Goal: Task Accomplishment & Management: Manage account settings

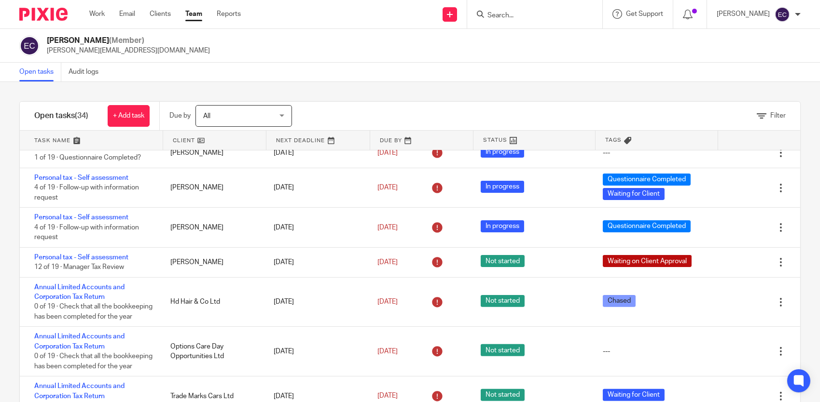
scroll to position [1004, 0]
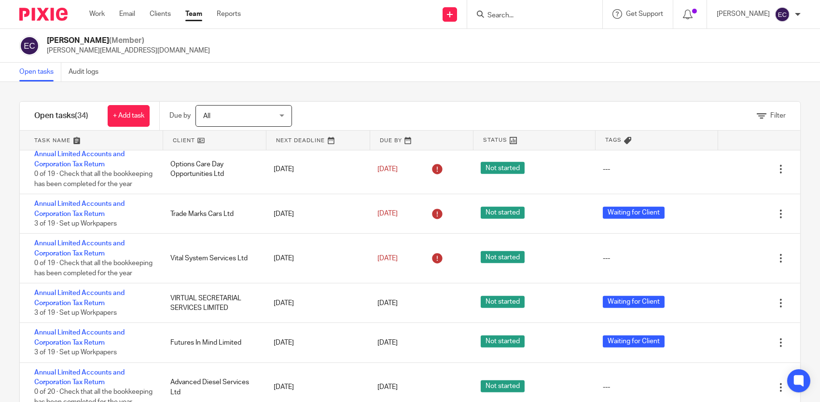
click at [498, 17] on input "Search" at bounding box center [529, 16] width 87 height 9
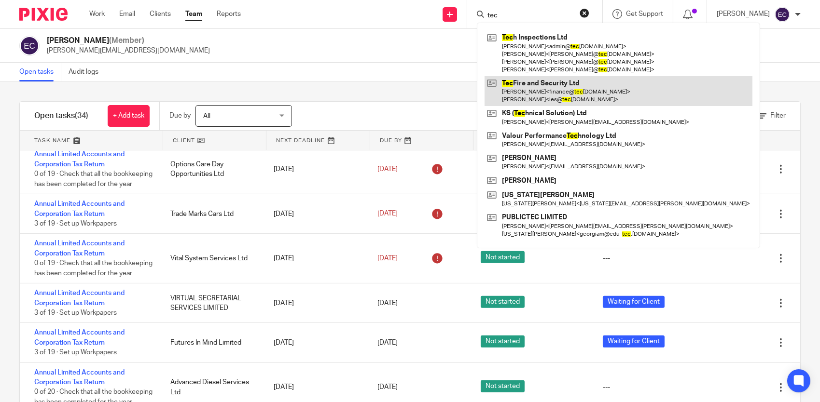
type input "tec"
click at [550, 83] on link at bounding box center [618, 91] width 268 height 30
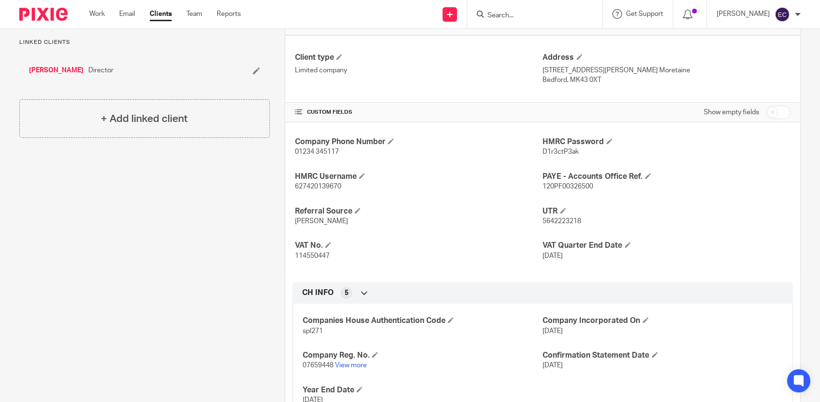
scroll to position [290, 0]
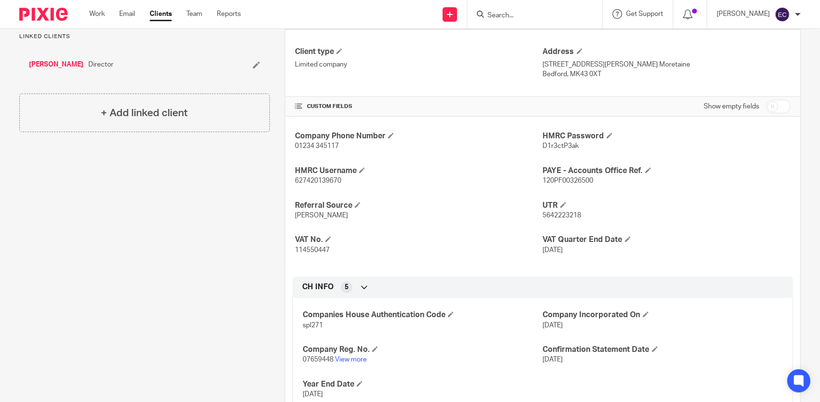
click at [773, 104] on input "checkbox" at bounding box center [778, 107] width 25 height 14
checkbox input "true"
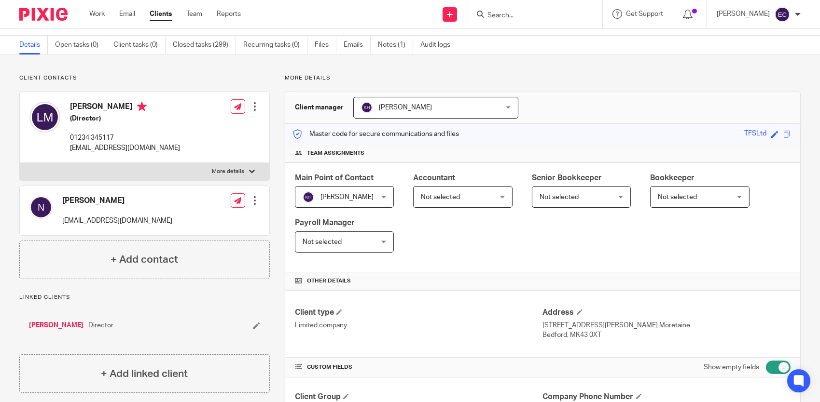
scroll to position [0, 0]
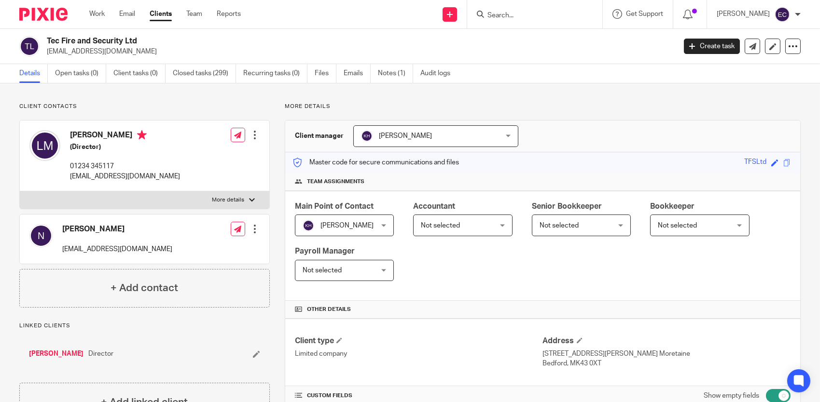
drag, startPoint x: 49, startPoint y: 42, endPoint x: 109, endPoint y: 42, distance: 60.3
click at [109, 42] on h2 "Tec Fire and Security Ltd" at bounding box center [296, 41] width 498 height 10
drag, startPoint x: 109, startPoint y: 42, endPoint x: 202, endPoint y: 48, distance: 92.9
click at [202, 48] on p "les@tecfireandsecurity.co.uk" at bounding box center [358, 52] width 623 height 10
drag, startPoint x: 48, startPoint y: 39, endPoint x: 138, endPoint y: 39, distance: 89.8
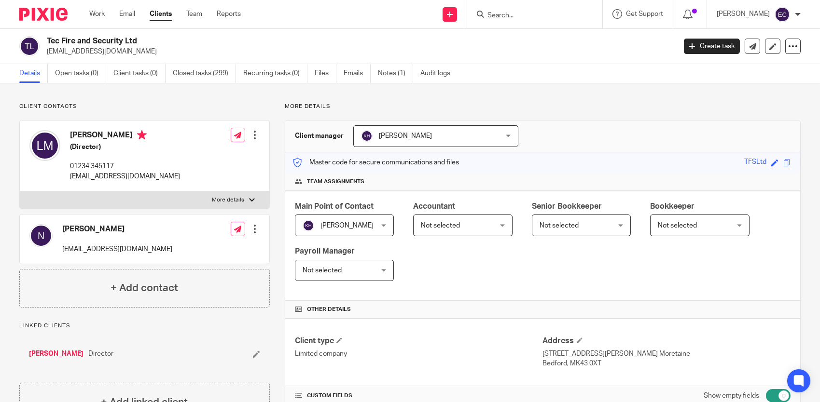
click at [138, 39] on h2 "Tec Fire and Security Ltd" at bounding box center [296, 41] width 498 height 10
drag, startPoint x: 138, startPoint y: 39, endPoint x: 127, endPoint y: 41, distance: 11.2
copy h2 "Tec Fire and Security Ltd"
click at [509, 16] on input "Search" at bounding box center [529, 16] width 87 height 9
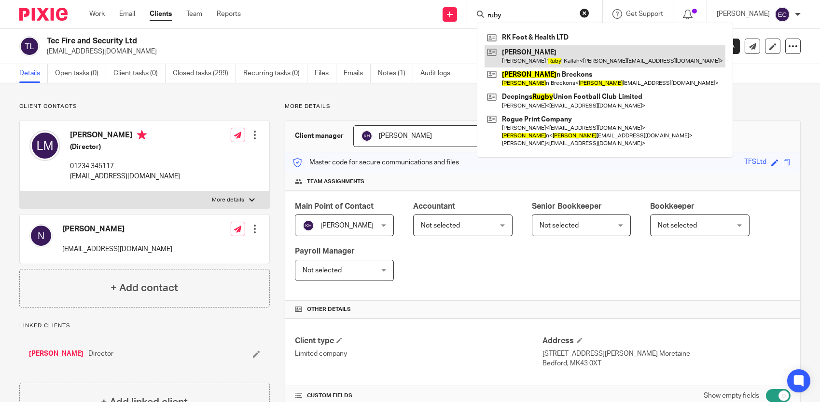
type input "ruby"
click at [540, 51] on link at bounding box center [604, 56] width 241 height 22
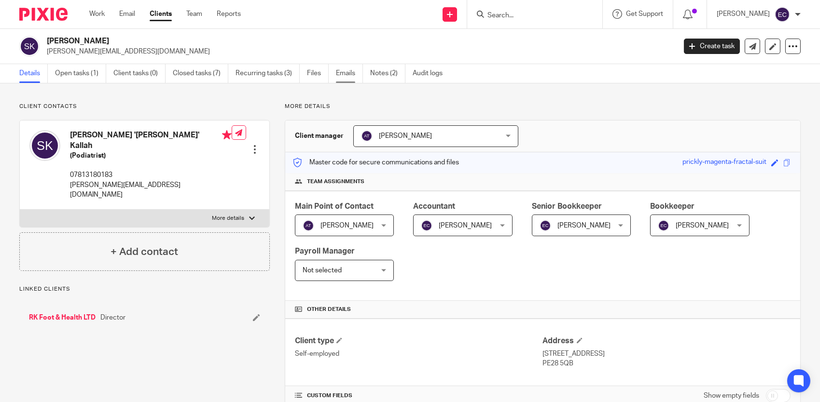
click at [354, 73] on link "Emails" at bounding box center [349, 73] width 27 height 19
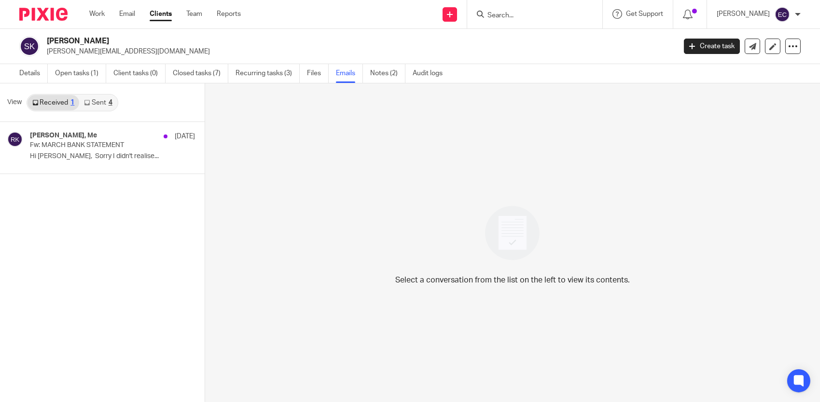
click at [102, 104] on link "Sent 4" at bounding box center [98, 102] width 38 height 15
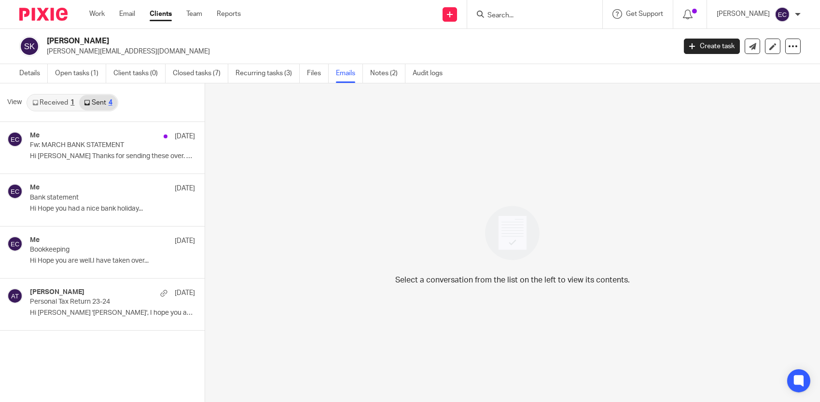
click at [549, 15] on input "Search" at bounding box center [529, 16] width 87 height 9
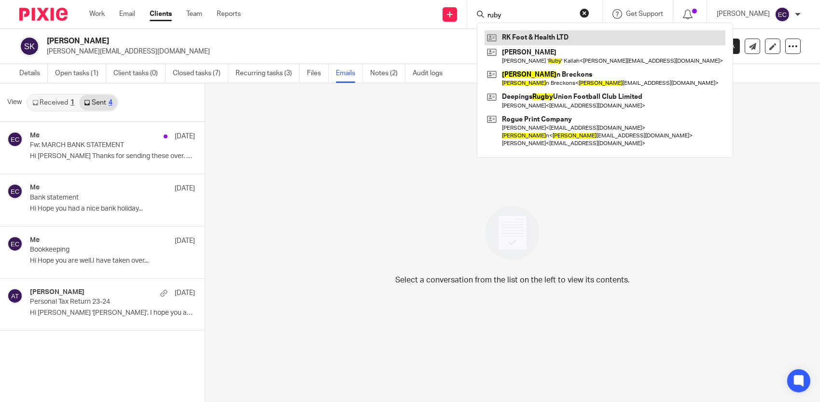
type input "ruby"
click at [546, 36] on link at bounding box center [604, 37] width 241 height 14
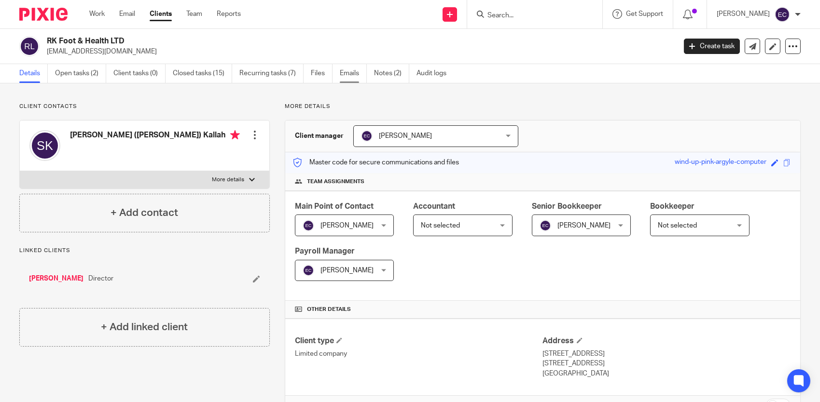
click at [352, 72] on link "Emails" at bounding box center [353, 73] width 27 height 19
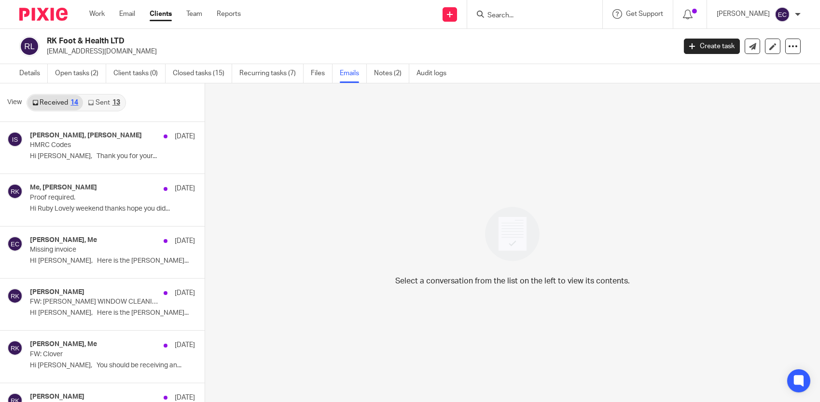
click at [101, 101] on link "Sent 13" at bounding box center [104, 102] width 42 height 15
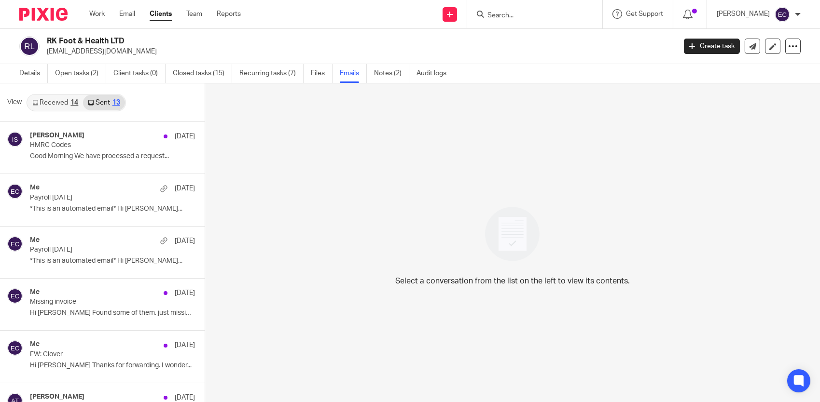
scroll to position [1, 0]
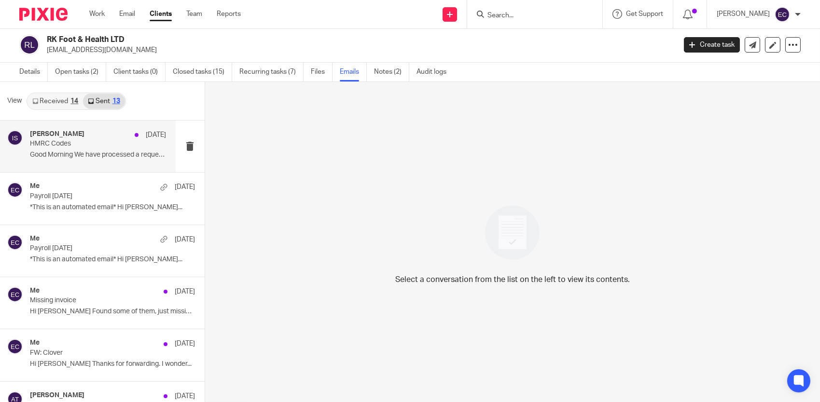
click at [72, 138] on h4 "[PERSON_NAME]" at bounding box center [57, 134] width 55 height 8
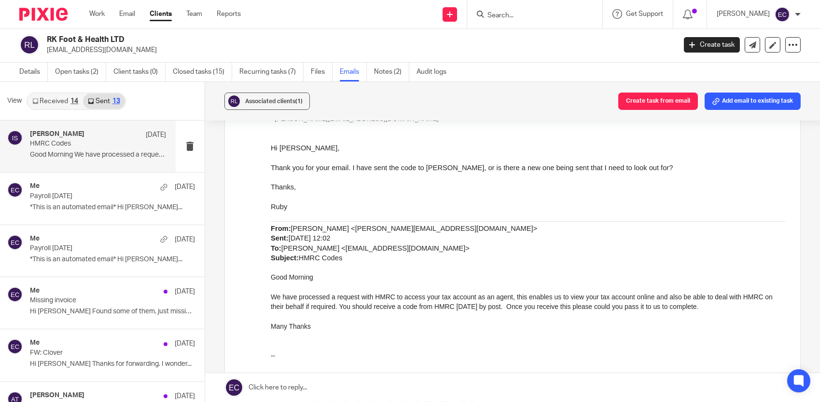
scroll to position [145, 0]
